Goal: Find specific page/section: Find specific page/section

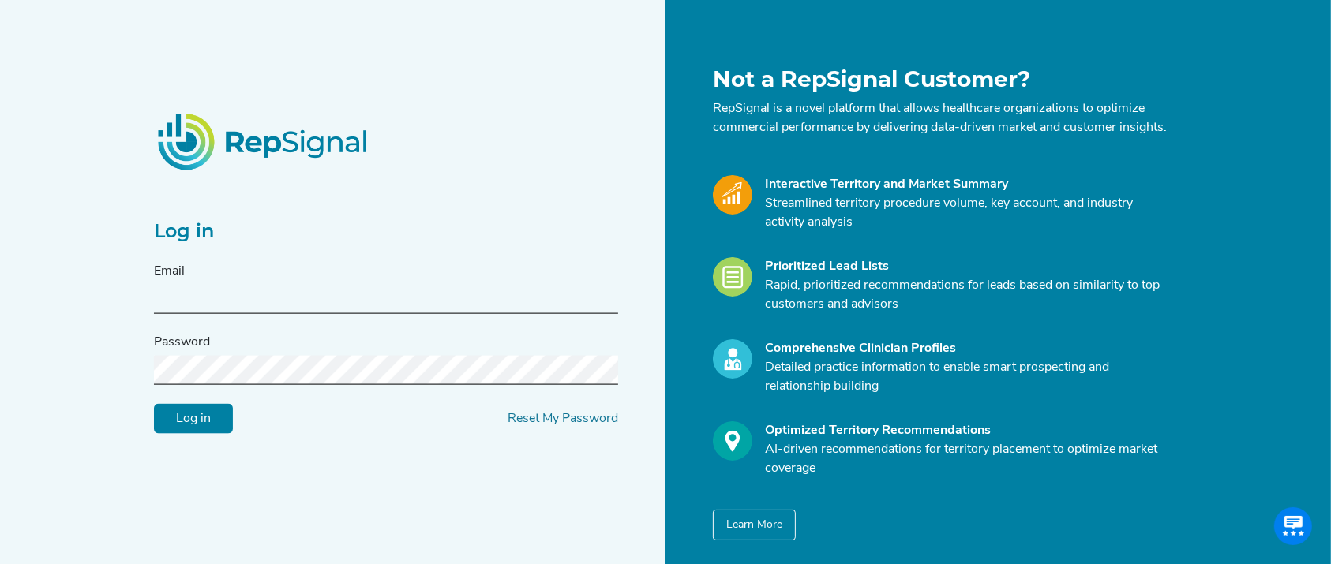
type input "jconnolly@reflowmedical.com"
click at [204, 414] on input "Log in" at bounding box center [193, 419] width 79 height 30
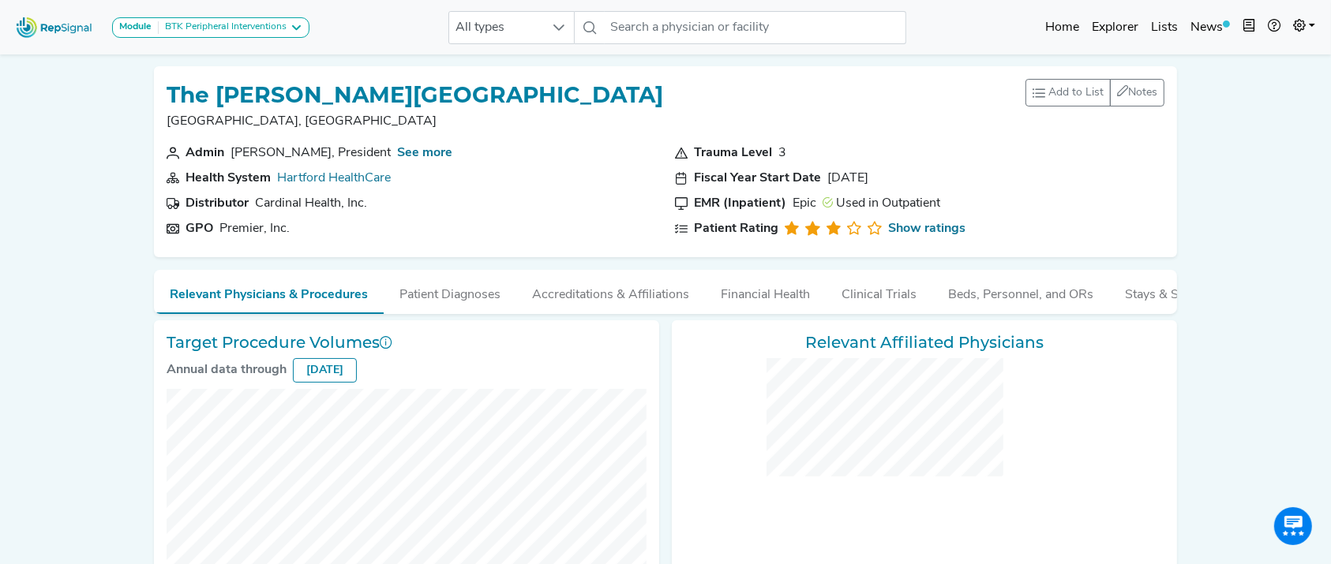
checkbox input "false"
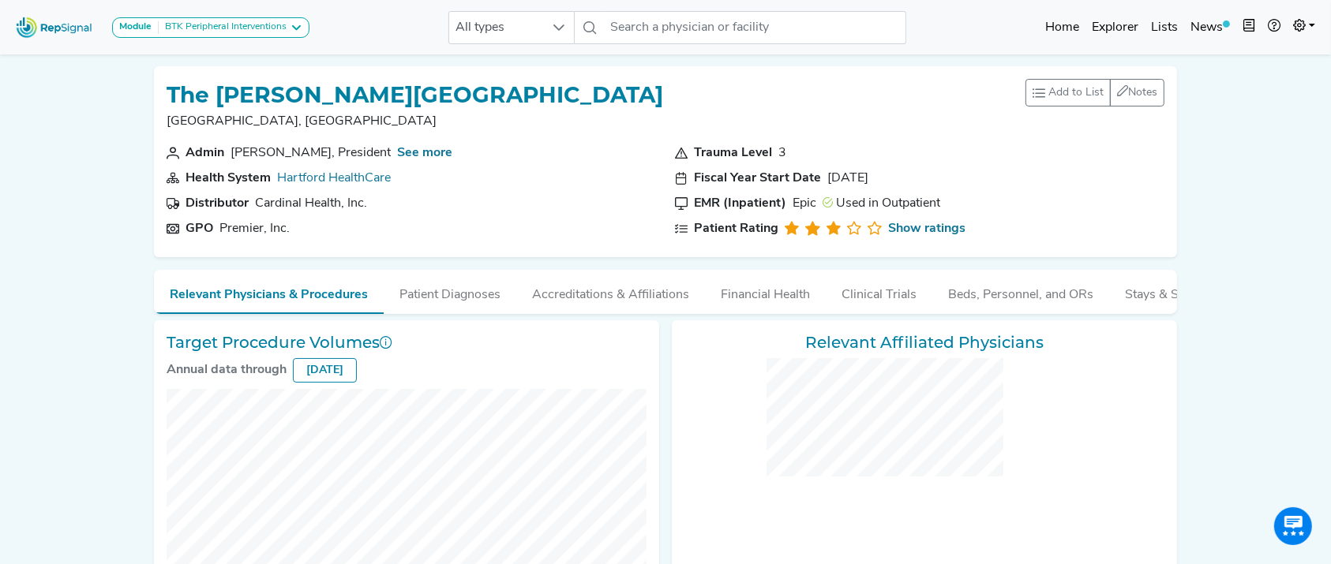
checkbox input "false"
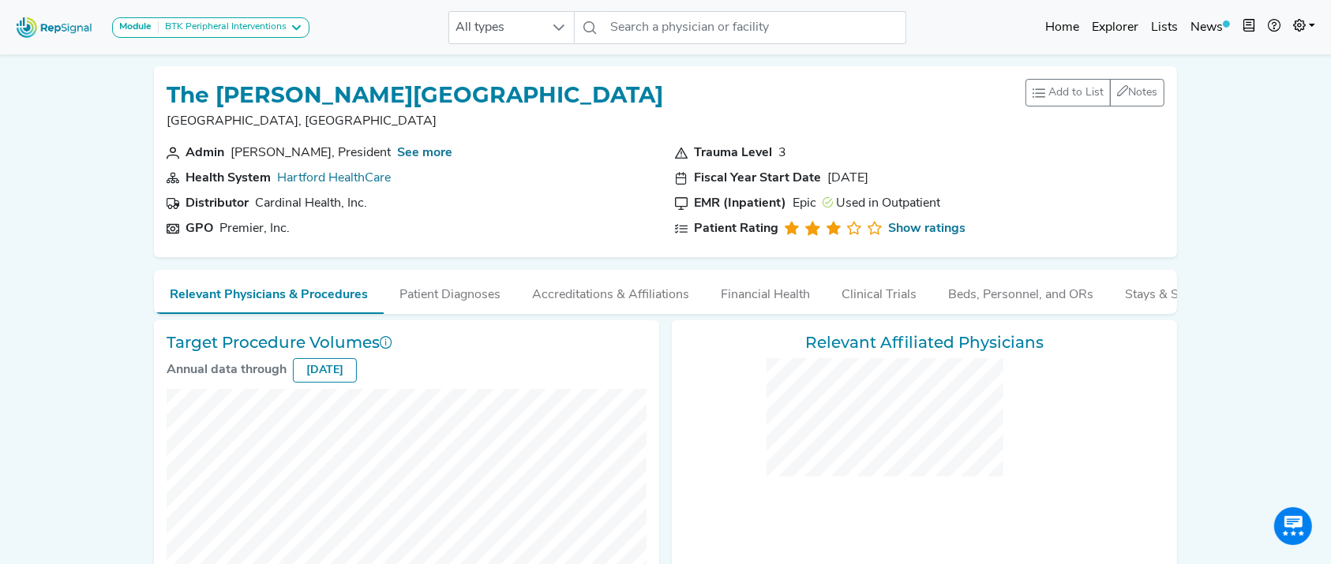
checkbox input "false"
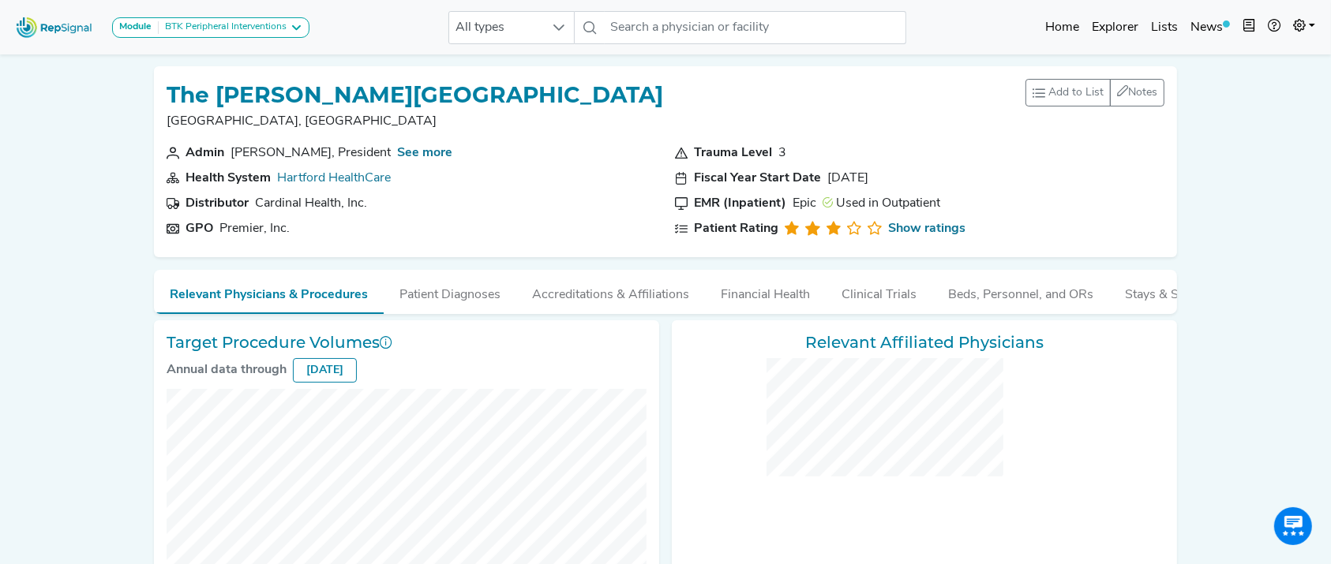
checkbox input "false"
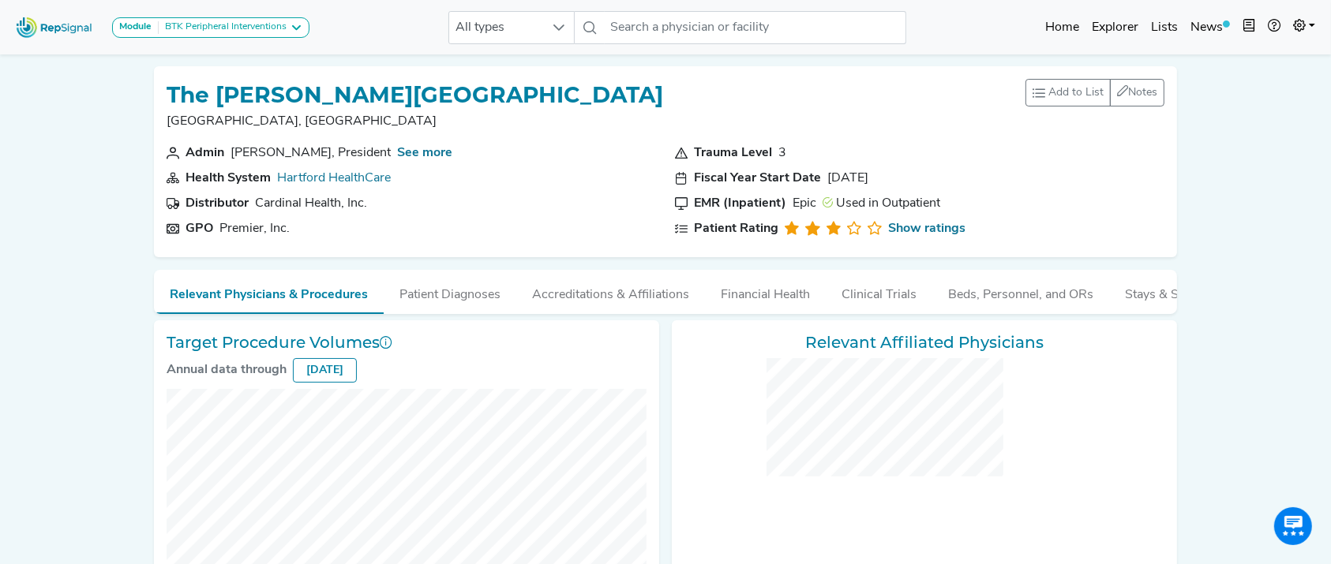
checkbox input "false"
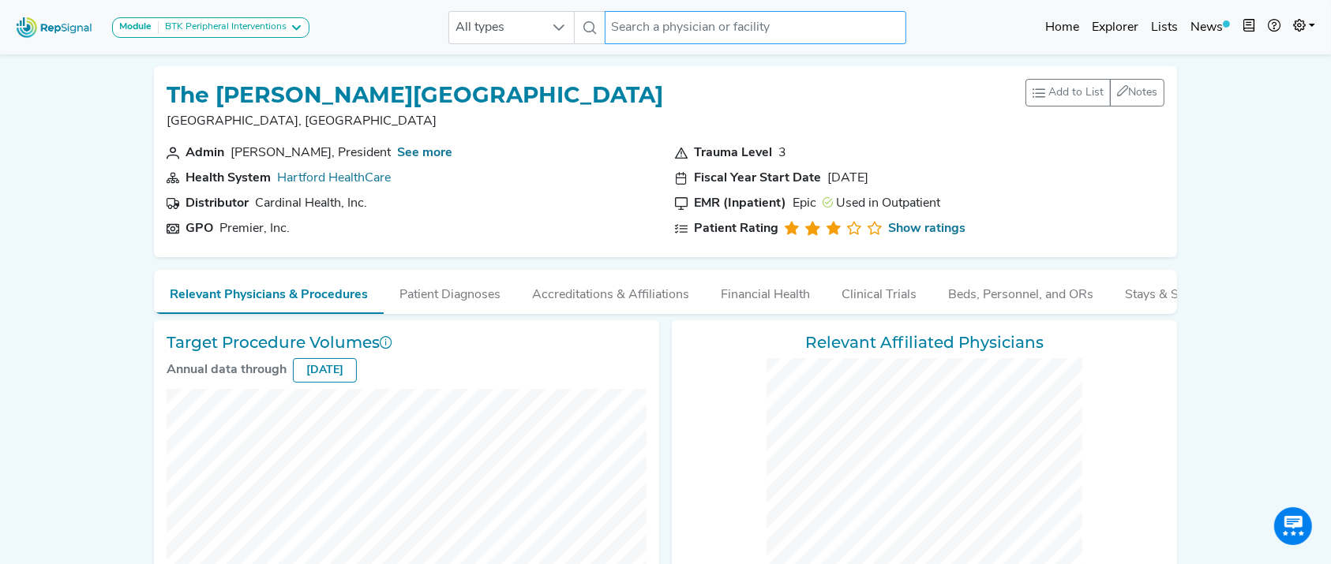
click at [632, 18] on input "text" at bounding box center [756, 27] width 302 height 33
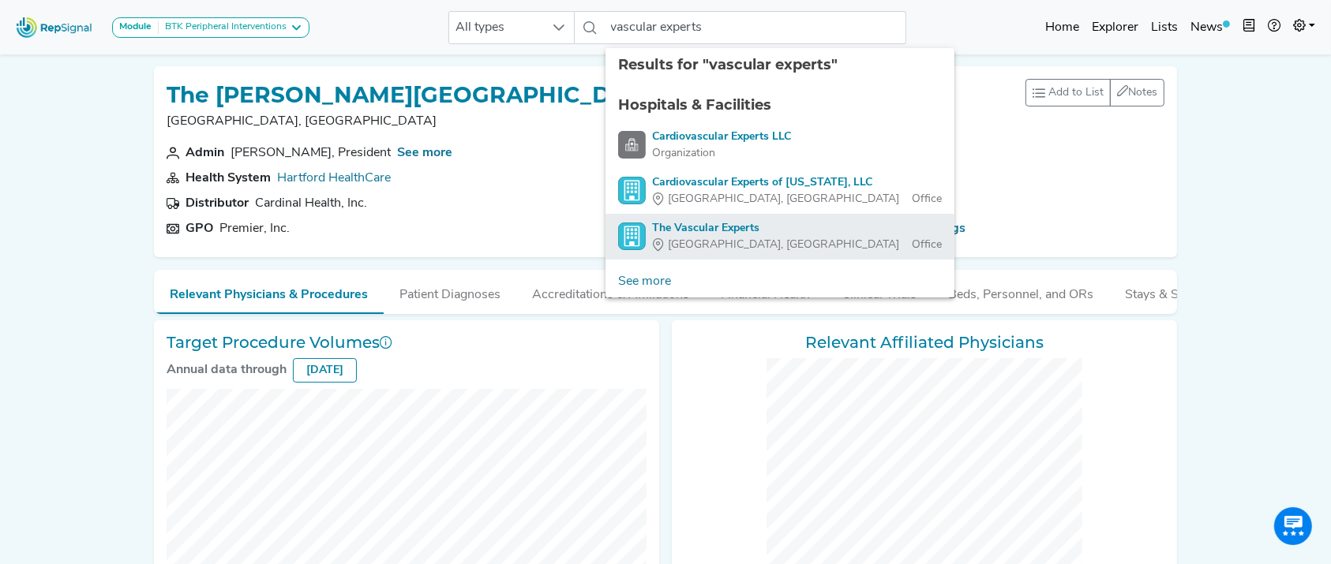
click at [705, 240] on span "Stratford, CT" at bounding box center [783, 245] width 231 height 17
type input "The Vascular Experts"
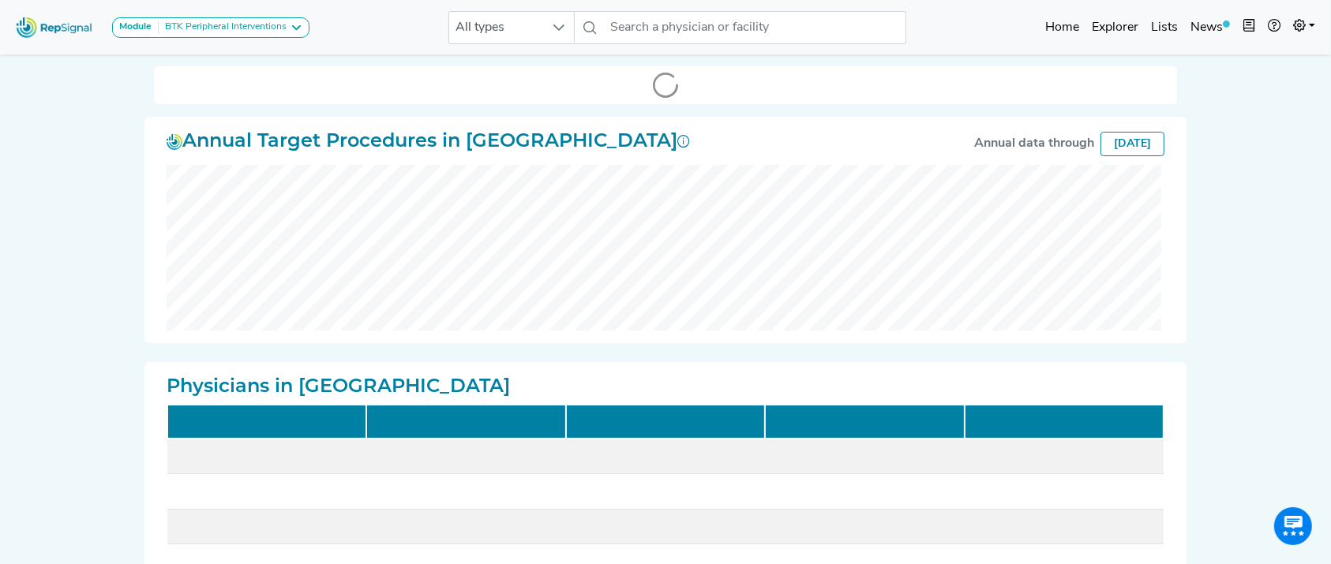
scroll to position [33, 0]
